Goal: Information Seeking & Learning: Learn about a topic

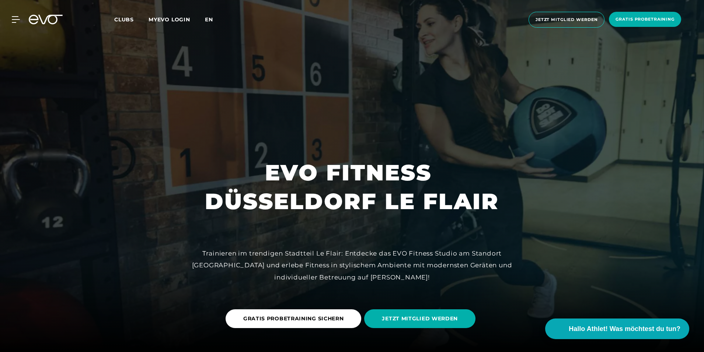
click at [206, 20] on span "en" at bounding box center [209, 19] width 8 height 7
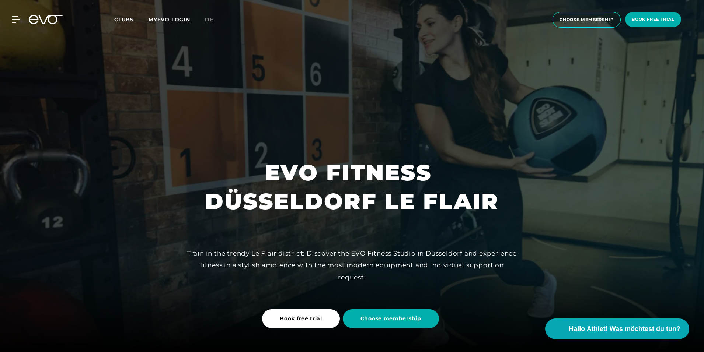
click at [127, 19] on span "Clubs" at bounding box center [124, 19] width 20 height 7
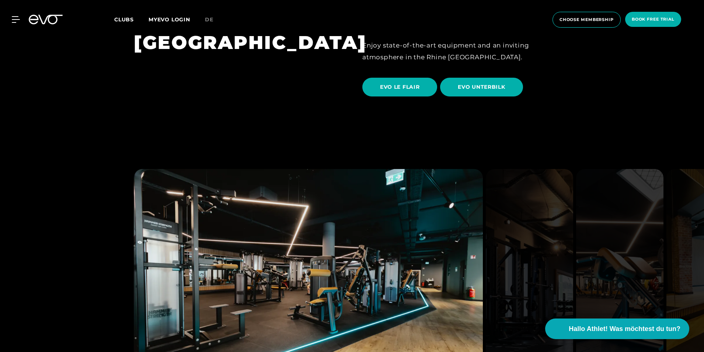
scroll to position [1364, 0]
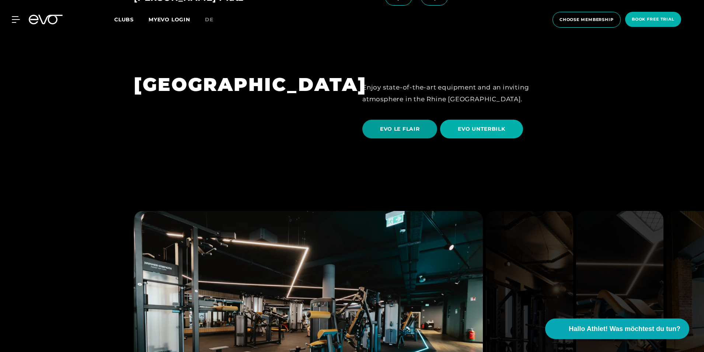
click at [387, 120] on span "EVO LE FLAIR" at bounding box center [399, 129] width 75 height 19
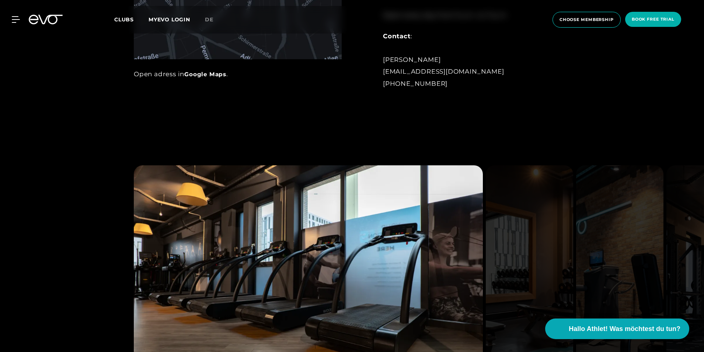
scroll to position [737, 0]
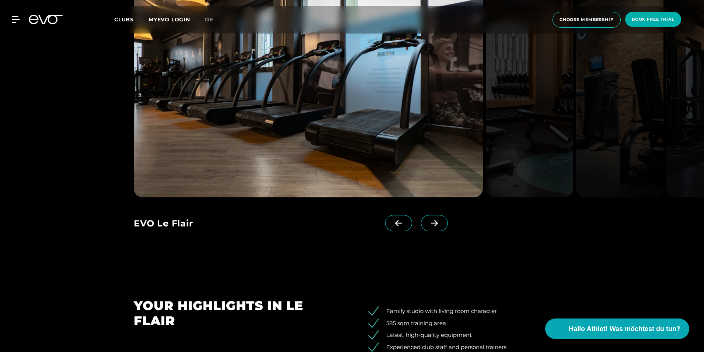
click at [441, 222] on span at bounding box center [434, 223] width 27 height 16
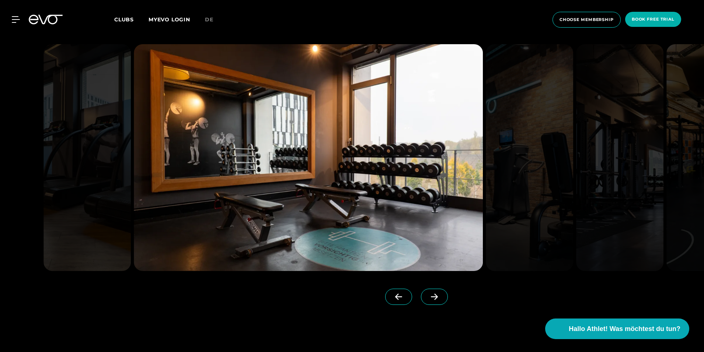
click at [434, 294] on icon at bounding box center [434, 297] width 13 height 7
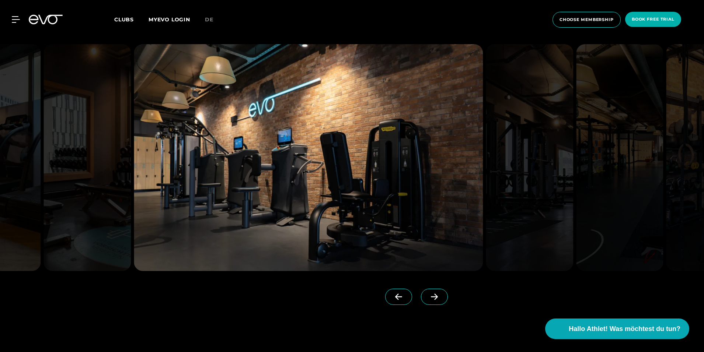
click at [434, 294] on icon at bounding box center [434, 297] width 13 height 7
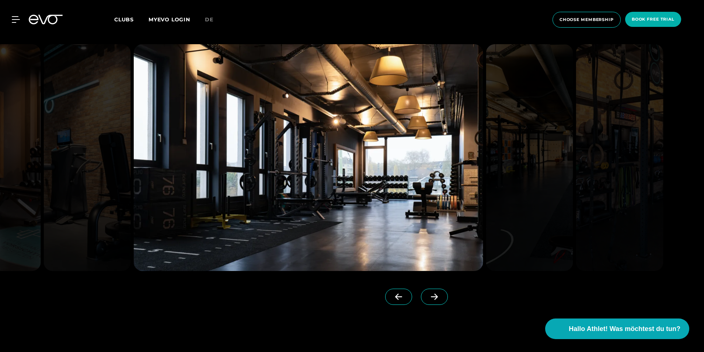
click at [434, 295] on icon at bounding box center [434, 297] width 13 height 7
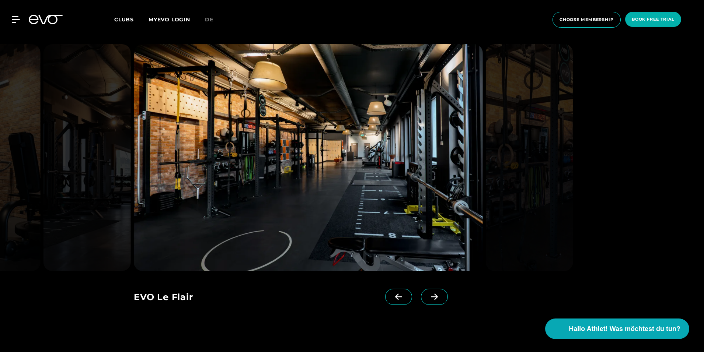
click at [434, 295] on icon at bounding box center [434, 297] width 13 height 7
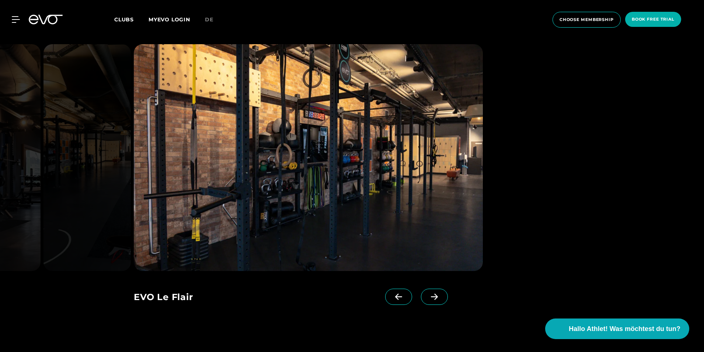
click at [434, 295] on icon at bounding box center [434, 297] width 13 height 7
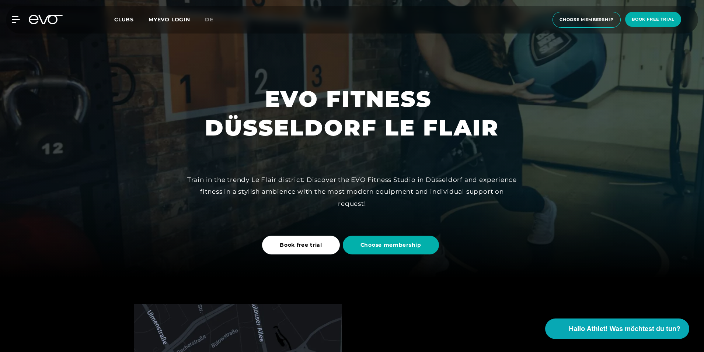
scroll to position [37, 0]
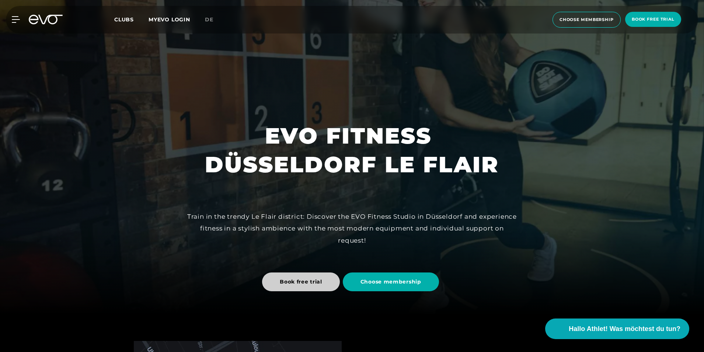
click at [325, 288] on span "Book free trial" at bounding box center [301, 282] width 78 height 19
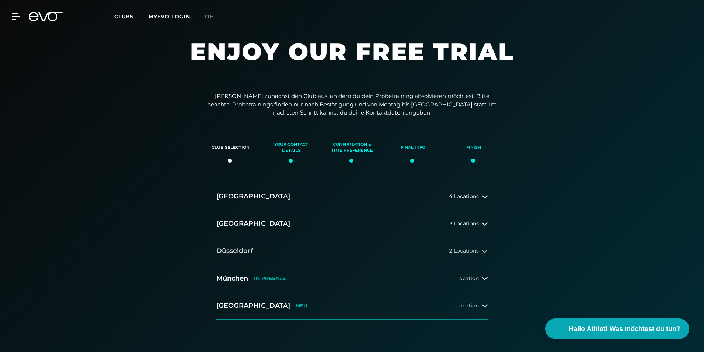
click at [237, 251] on h2 "Düsseldorf" at bounding box center [234, 251] width 37 height 9
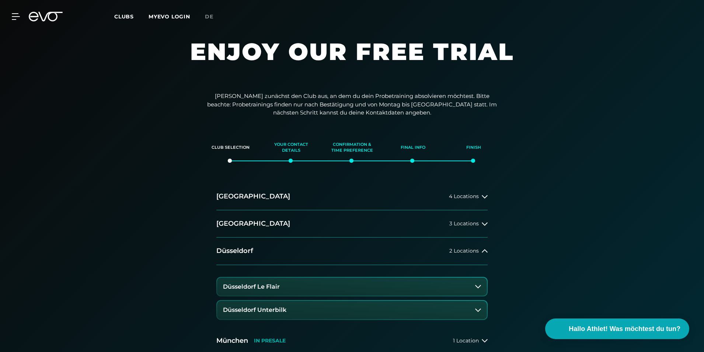
click at [254, 284] on h3 "Düsseldorf Le Flair" at bounding box center [251, 287] width 57 height 7
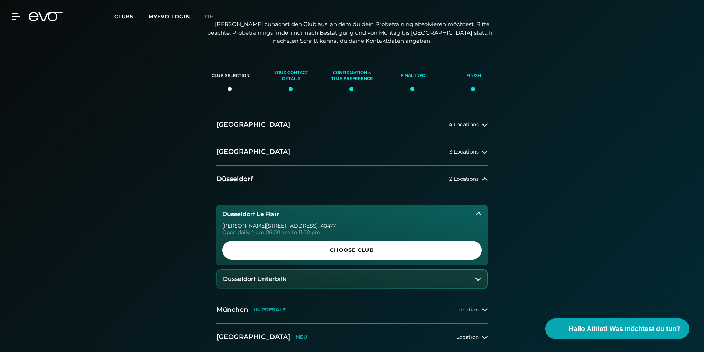
scroll to position [74, 0]
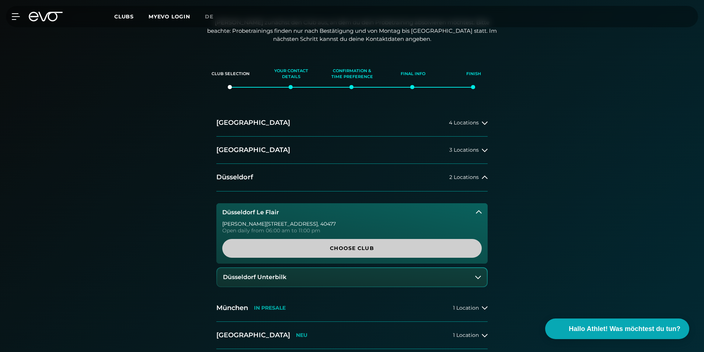
click at [331, 246] on span "Choose Club" at bounding box center [352, 249] width 224 height 8
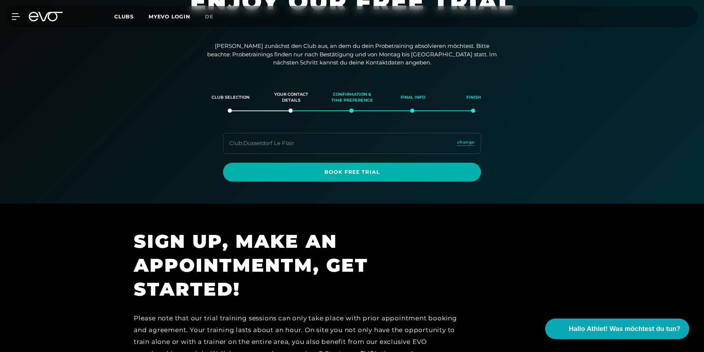
scroll to position [0, 0]
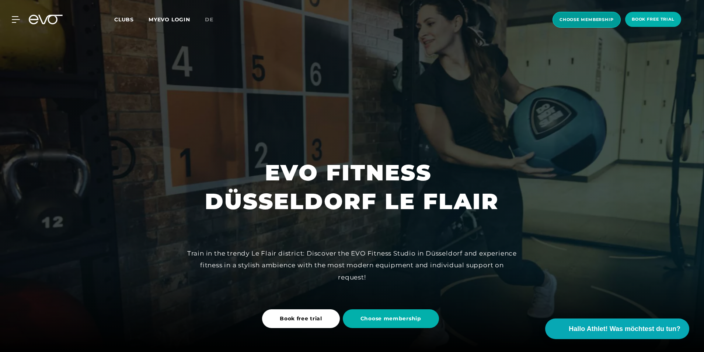
click at [570, 15] on span "choose membership" at bounding box center [586, 20] width 68 height 16
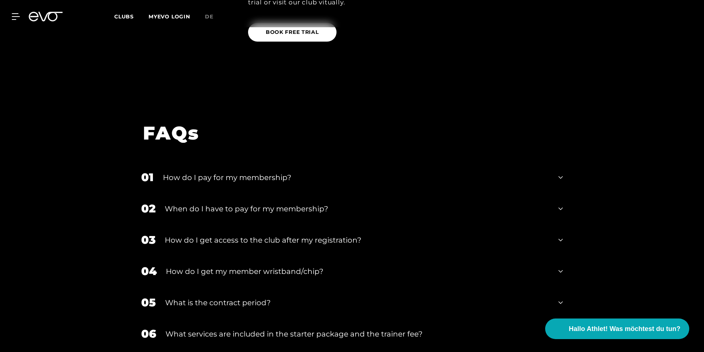
scroll to position [1253, 0]
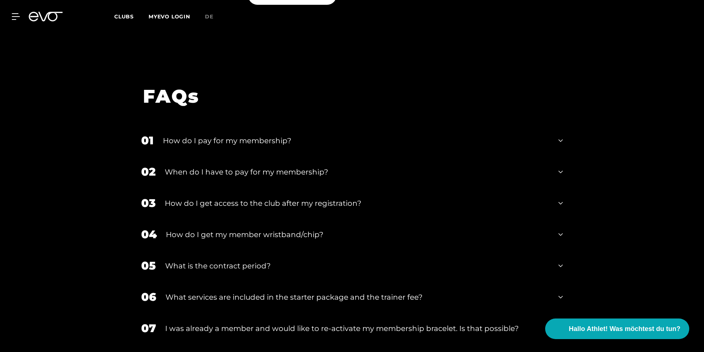
click at [560, 136] on icon at bounding box center [560, 140] width 4 height 9
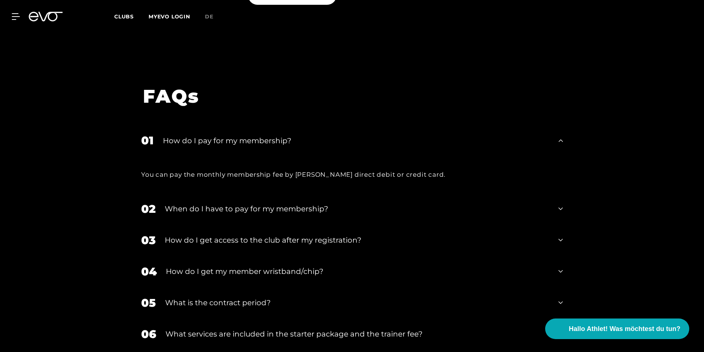
click at [557, 193] on div "02 When do I have to pay for my membership?" at bounding box center [352, 208] width 436 height 31
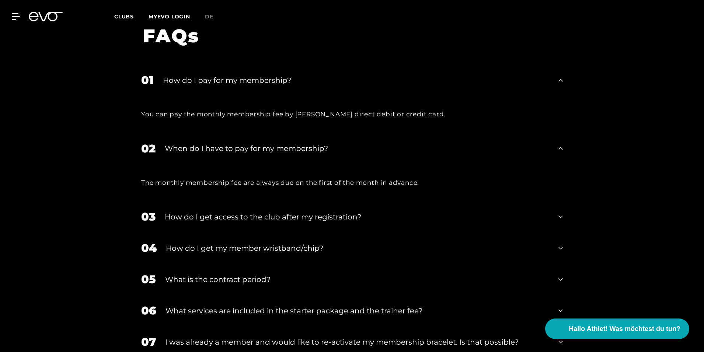
scroll to position [1327, 0]
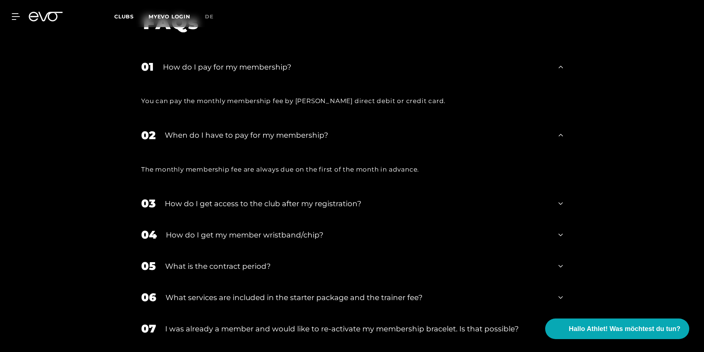
click at [562, 199] on icon at bounding box center [560, 203] width 4 height 9
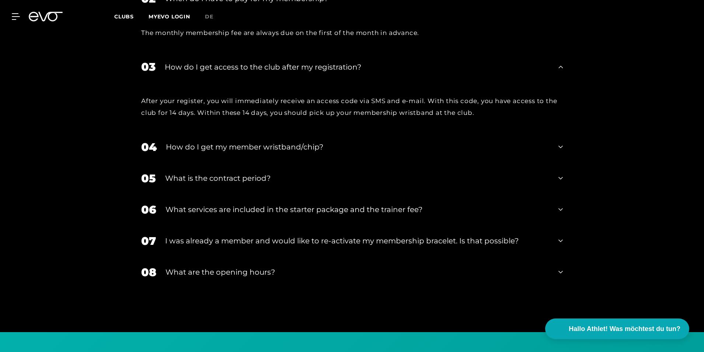
scroll to position [1474, 0]
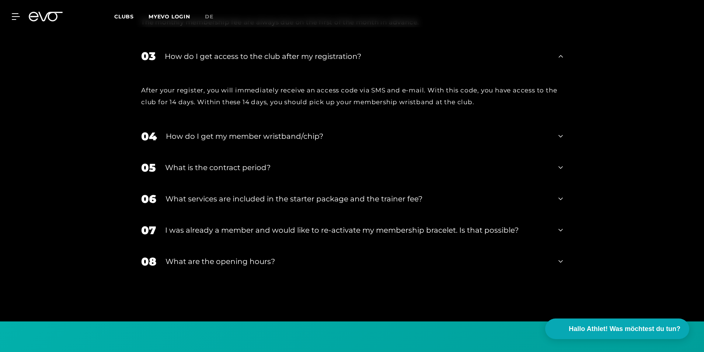
click at [560, 132] on icon at bounding box center [560, 136] width 4 height 9
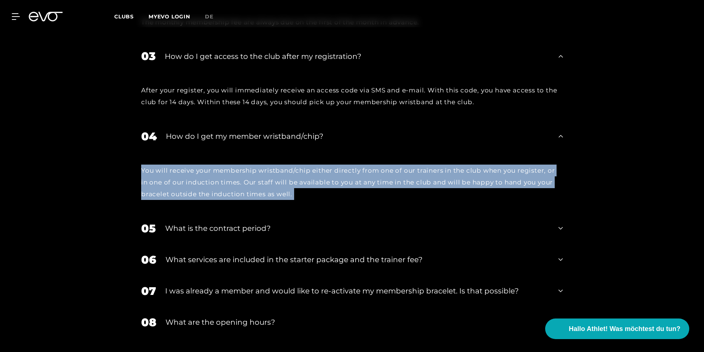
click at [299, 165] on div "You will receive your membership wristband/chip either directly from one of our…" at bounding box center [352, 183] width 422 height 36
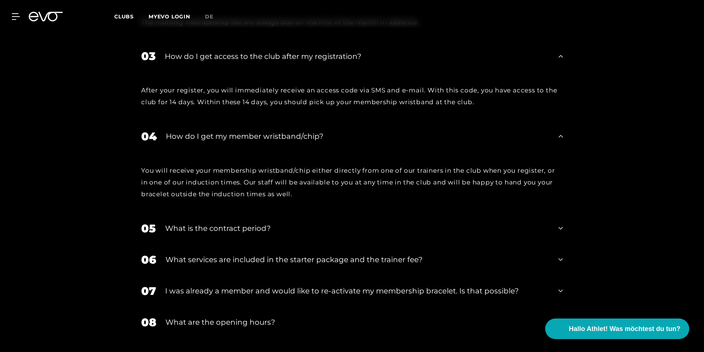
click at [559, 224] on icon at bounding box center [560, 228] width 4 height 9
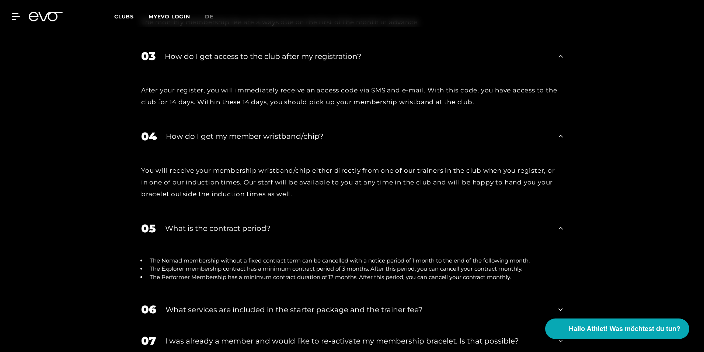
click at [565, 294] on div "06 What services are included in the starter package and the trainer fee?" at bounding box center [352, 309] width 436 height 31
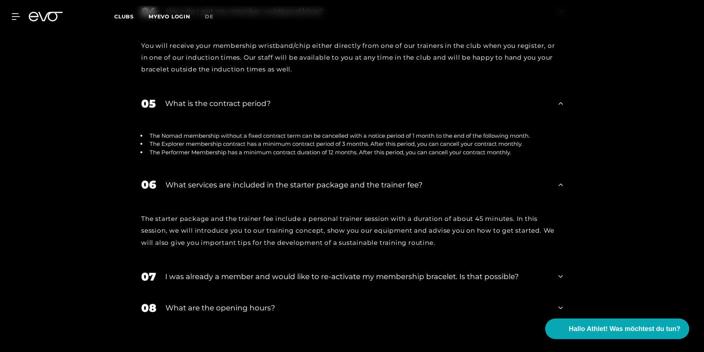
scroll to position [1621, 0]
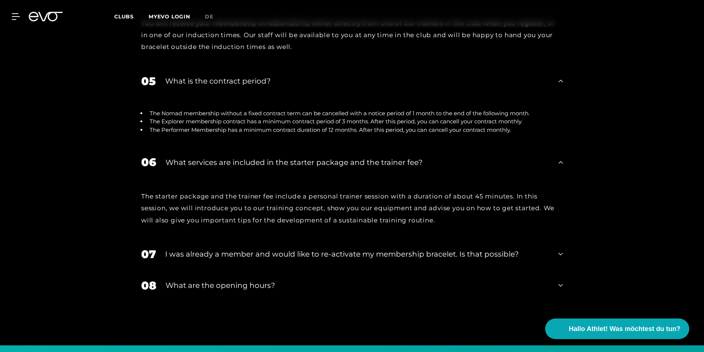
click at [562, 253] on icon at bounding box center [560, 254] width 4 height 3
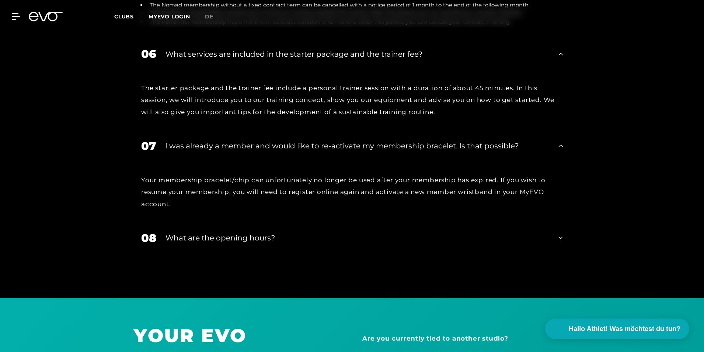
scroll to position [1732, 0]
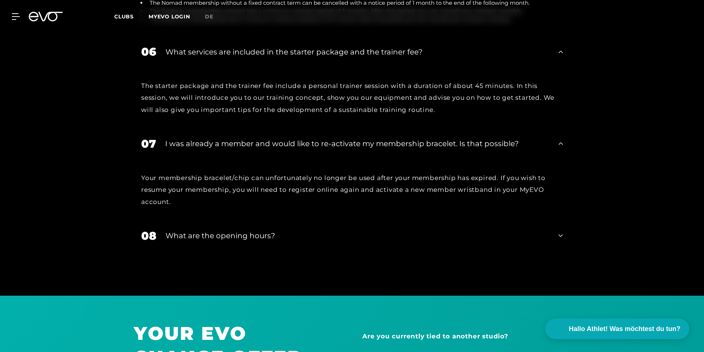
click at [563, 220] on div "08 What are the opening hours?" at bounding box center [352, 235] width 436 height 31
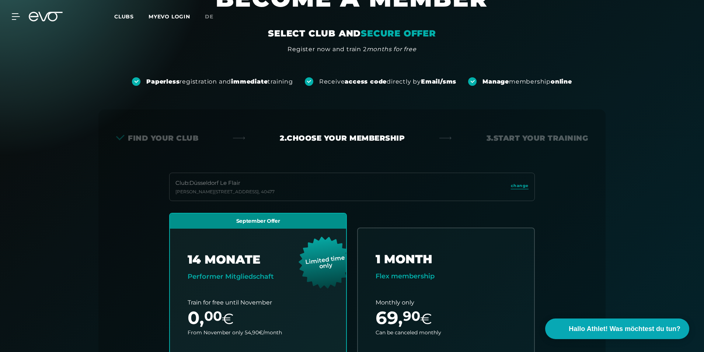
scroll to position [0, 0]
